Goal: Task Accomplishment & Management: Manage account settings

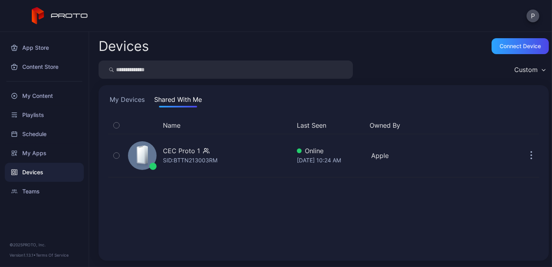
click at [143, 100] on button "My Devices" at bounding box center [127, 101] width 38 height 13
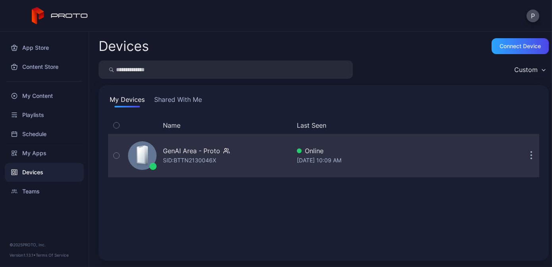
click at [259, 157] on div "GenAI Area - Proto SID: BTTN2130046X" at bounding box center [208, 155] width 166 height 40
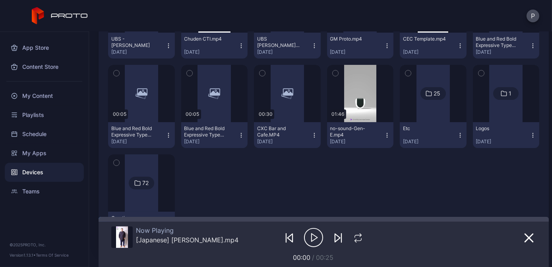
scroll to position [253, 0]
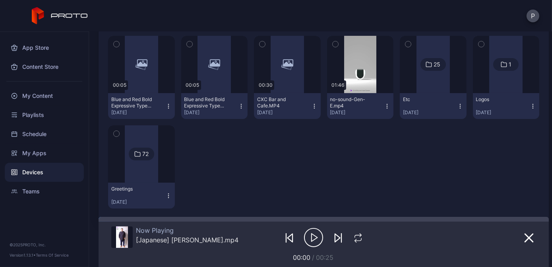
click at [489, 89] on div at bounding box center [505, 64] width 33 height 57
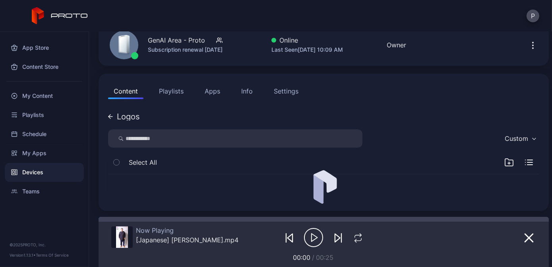
scroll to position [108, 0]
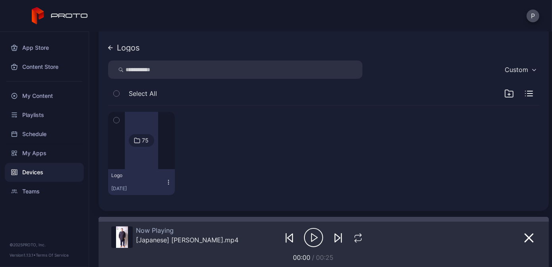
click at [150, 159] on div at bounding box center [141, 140] width 33 height 57
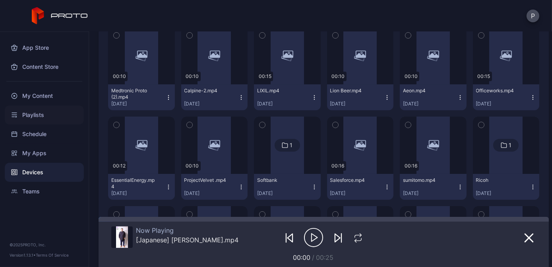
scroll to position [278, 0]
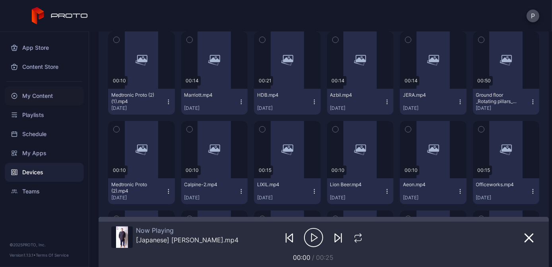
click at [57, 99] on div "My Content" at bounding box center [44, 95] width 79 height 19
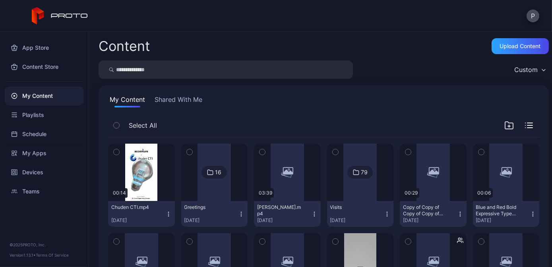
click at [257, 72] on input "search" at bounding box center [226, 69] width 254 height 18
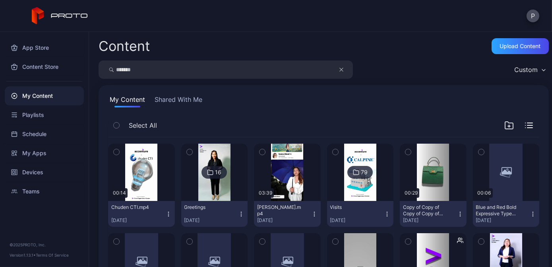
type input "*******"
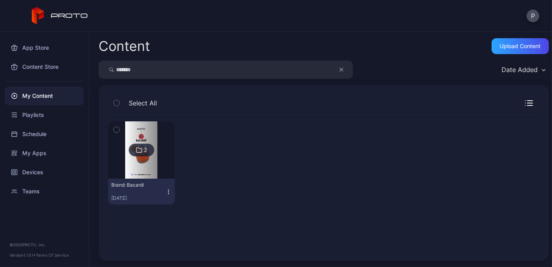
click at [168, 190] on icon "button" at bounding box center [168, 191] width 6 height 6
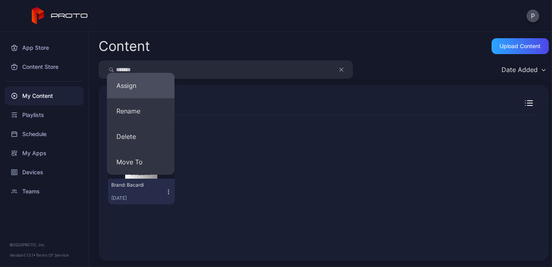
click at [152, 85] on button "Assign" at bounding box center [141, 85] width 68 height 25
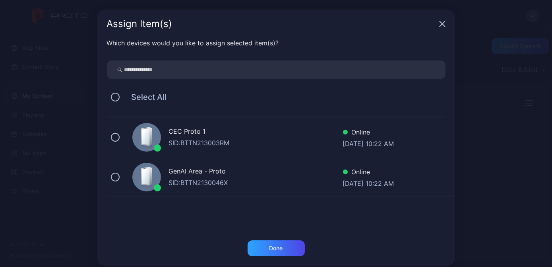
click at [107, 96] on div "Select All" at bounding box center [276, 97] width 338 height 17
click at [111, 96] on button at bounding box center [115, 97] width 9 height 9
click at [265, 251] on div "Done" at bounding box center [275, 248] width 57 height 16
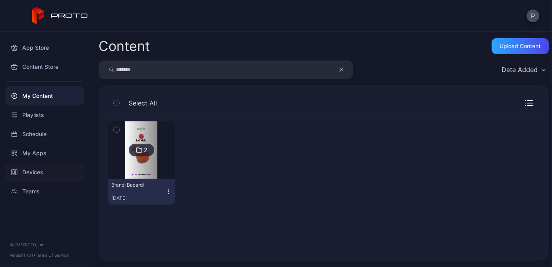
click at [46, 178] on div "Devices" at bounding box center [44, 171] width 79 height 19
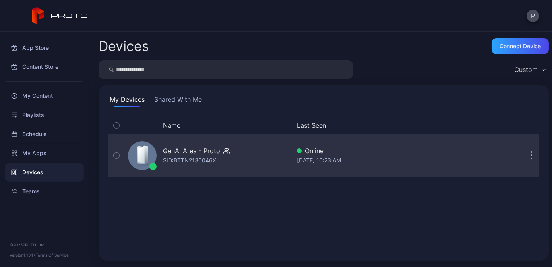
click at [237, 161] on div "GenAI Area - Proto SID: BTTN2130046X" at bounding box center [208, 155] width 166 height 40
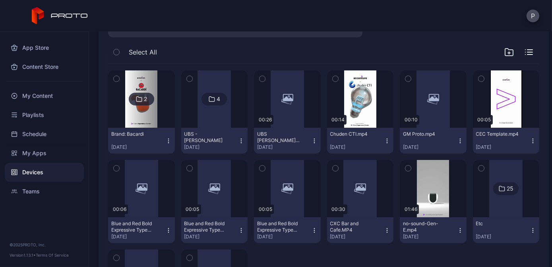
scroll to position [144, 0]
